Goal: Information Seeking & Learning: Check status

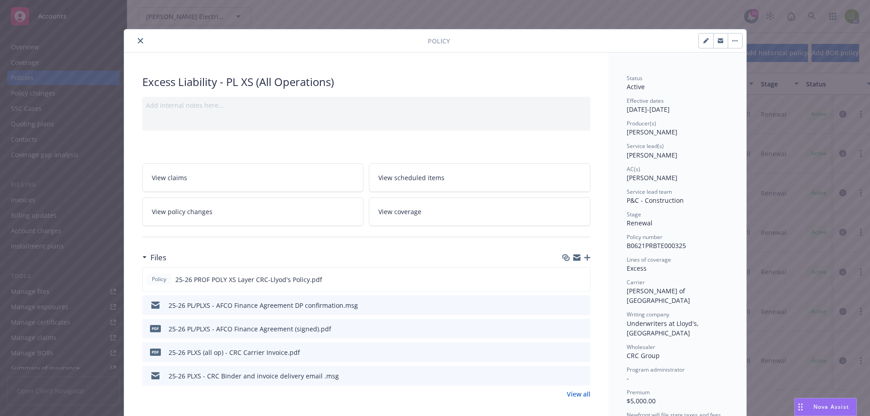
scroll to position [91, 0]
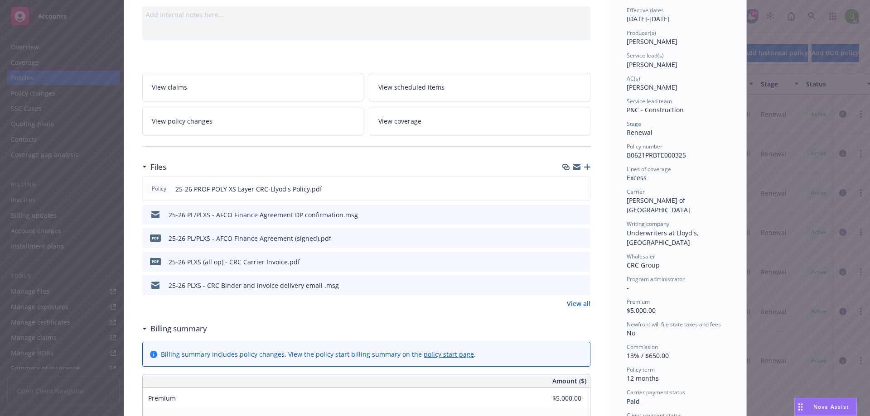
click at [578, 237] on icon "preview file" at bounding box center [581, 238] width 8 height 6
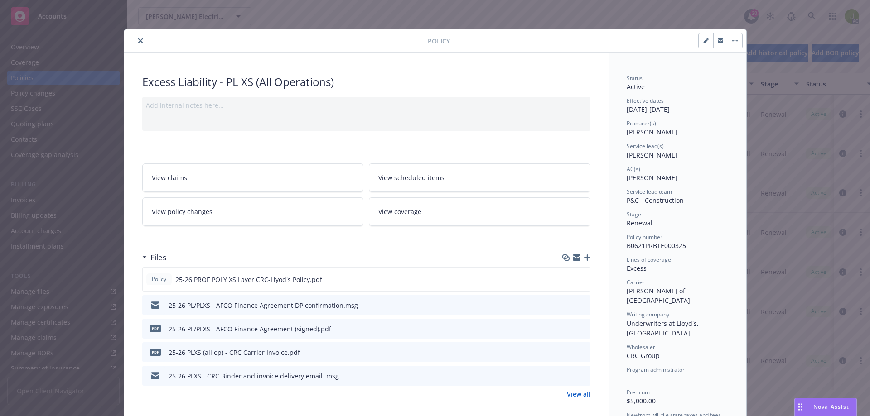
click at [139, 41] on icon "close" at bounding box center [140, 40] width 5 height 5
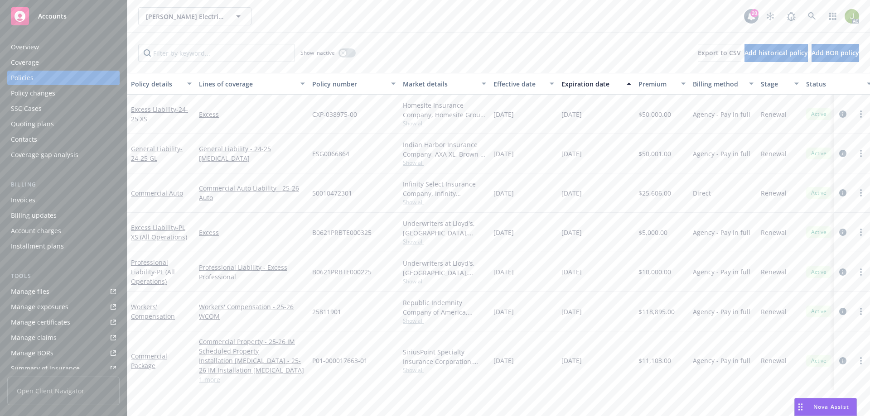
click at [66, 205] on div "Invoices" at bounding box center [63, 200] width 105 height 14
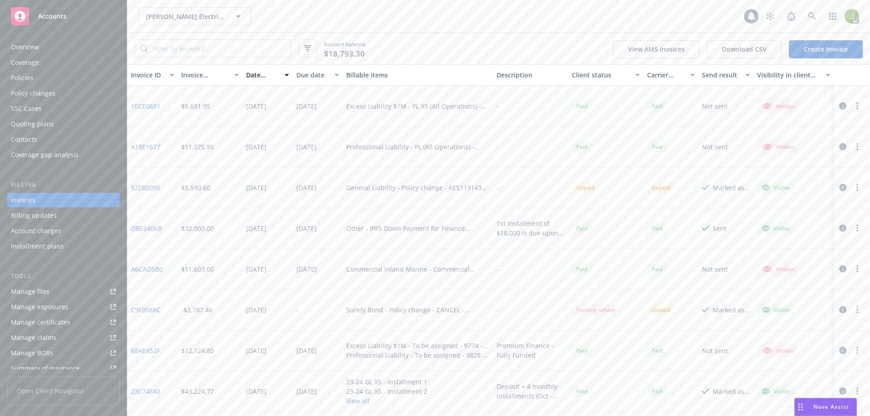
click at [69, 289] on link "Manage files" at bounding box center [63, 291] width 112 height 14
drag, startPoint x: 166, startPoint y: 188, endPoint x: 130, endPoint y: 187, distance: 36.7
click at [130, 187] on div "52EB5095" at bounding box center [152, 188] width 50 height 41
copy link "52EB5095"
click at [839, 105] on icon "button" at bounding box center [842, 105] width 7 height 7
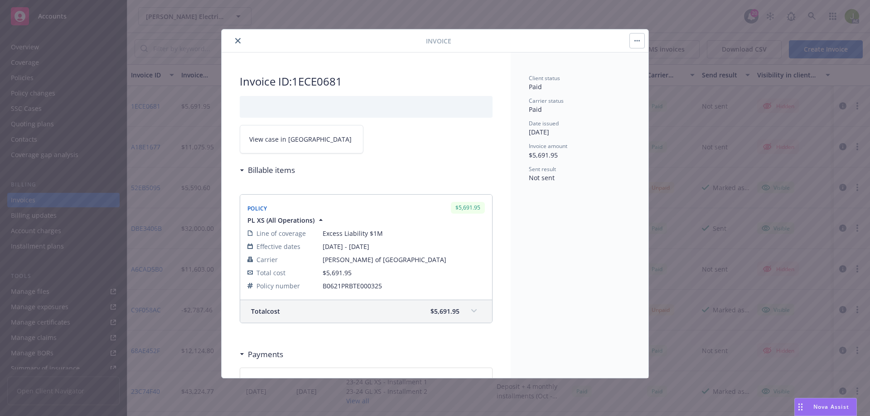
click at [303, 139] on link "View case in SSC" at bounding box center [302, 139] width 124 height 29
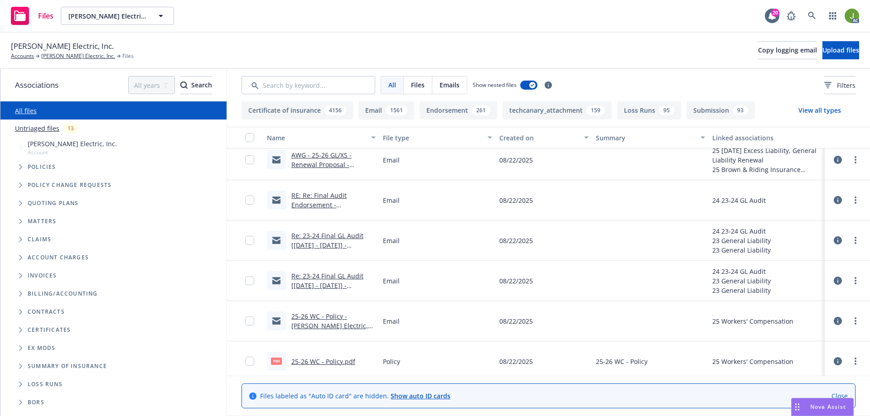
scroll to position [543, 0]
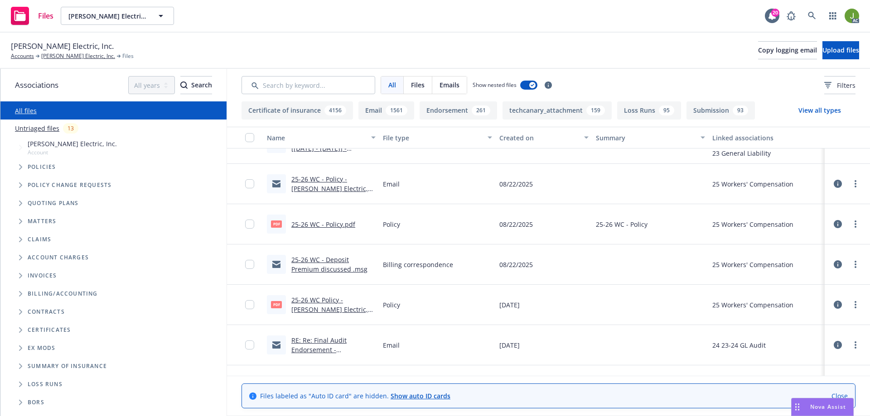
click at [325, 261] on link "25-26 WC - Deposit Premium discussed .msg" at bounding box center [329, 264] width 76 height 18
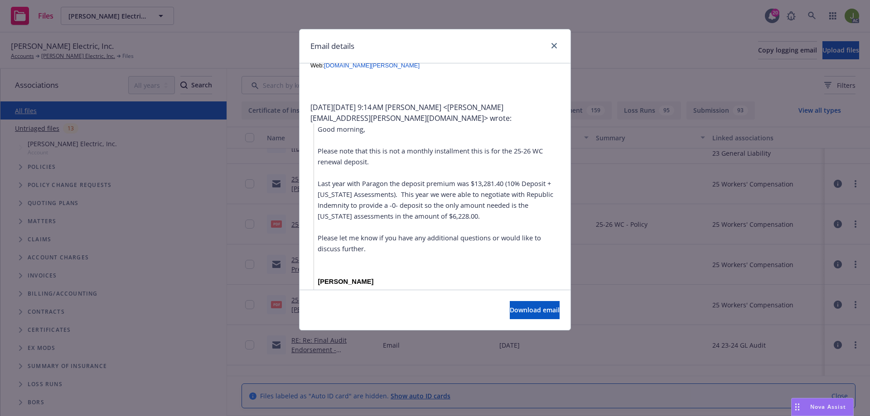
scroll to position [317, 0]
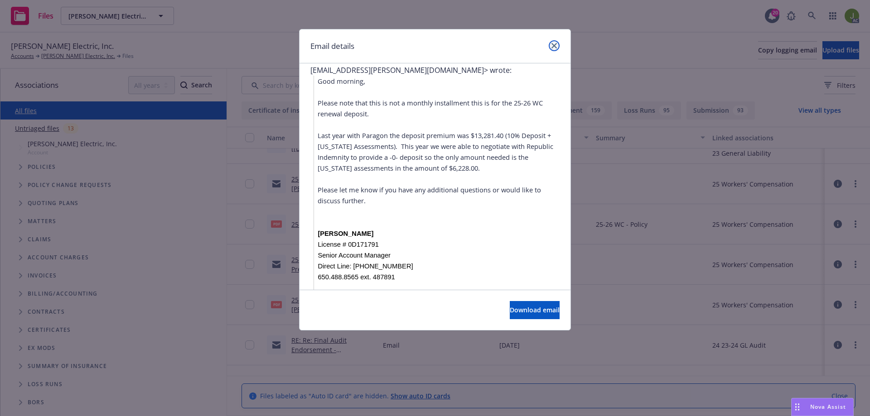
click at [554, 46] on icon "close" at bounding box center [553, 45] width 5 height 5
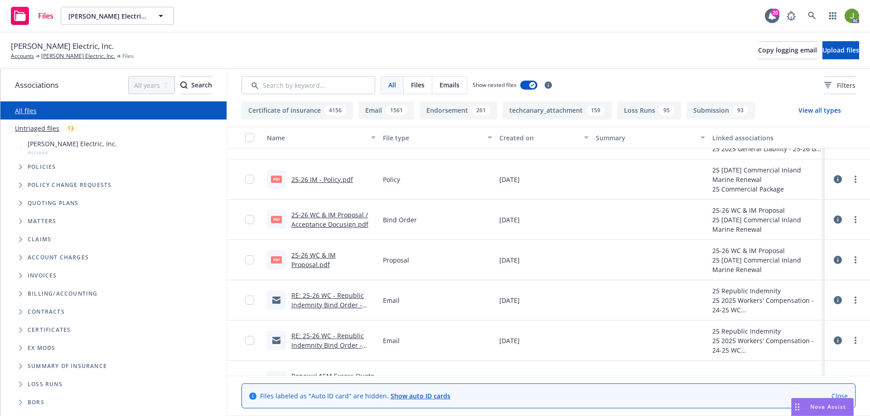
scroll to position [1087, 0]
